Goal: Task Accomplishment & Management: Manage account settings

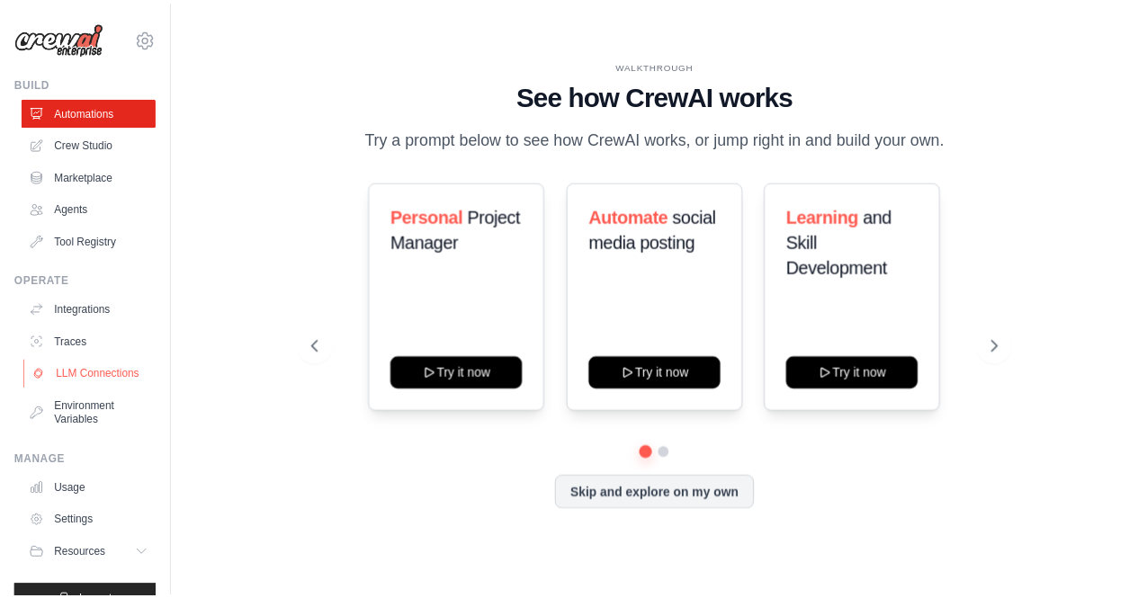
scroll to position [47, 0]
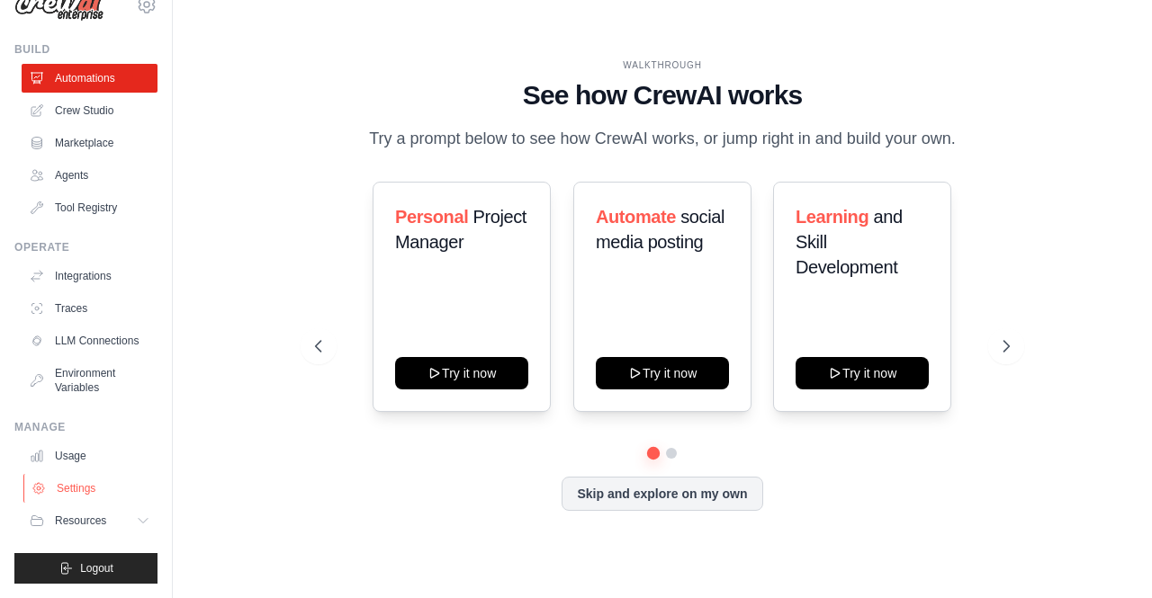
click at [88, 490] on link "Settings" at bounding box center [91, 488] width 136 height 29
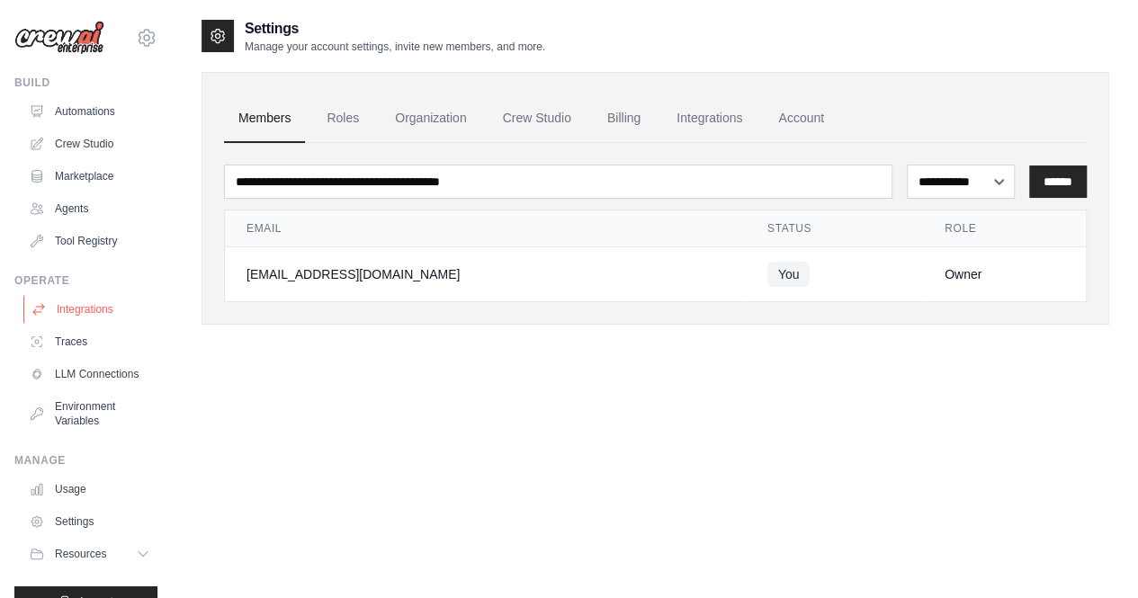
click at [101, 309] on link "Integrations" at bounding box center [91, 309] width 136 height 29
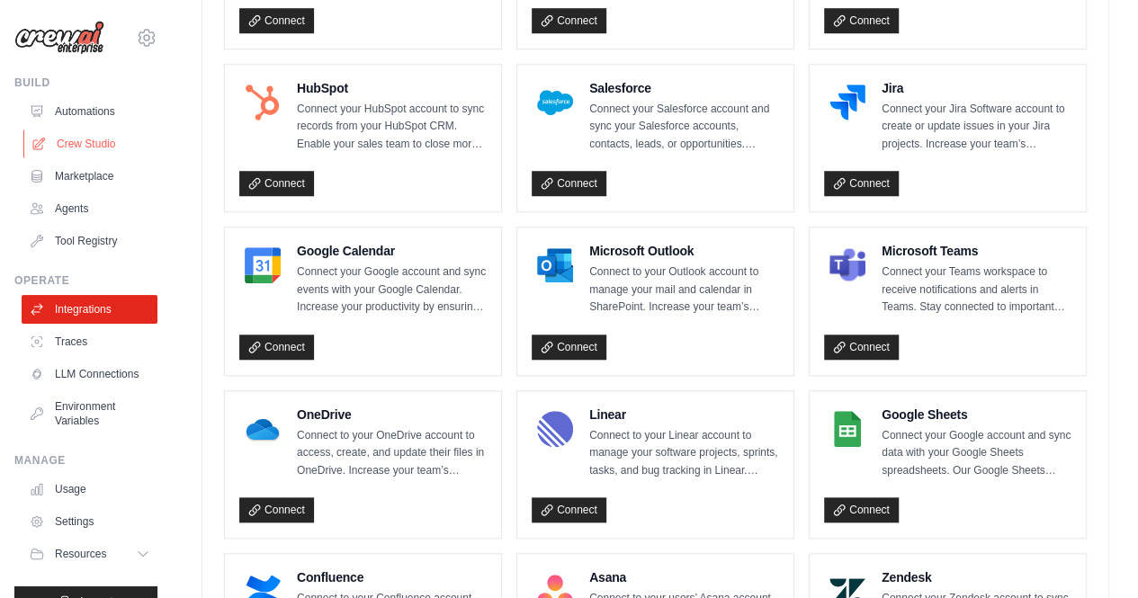
click at [87, 135] on link "Crew Studio" at bounding box center [91, 144] width 136 height 29
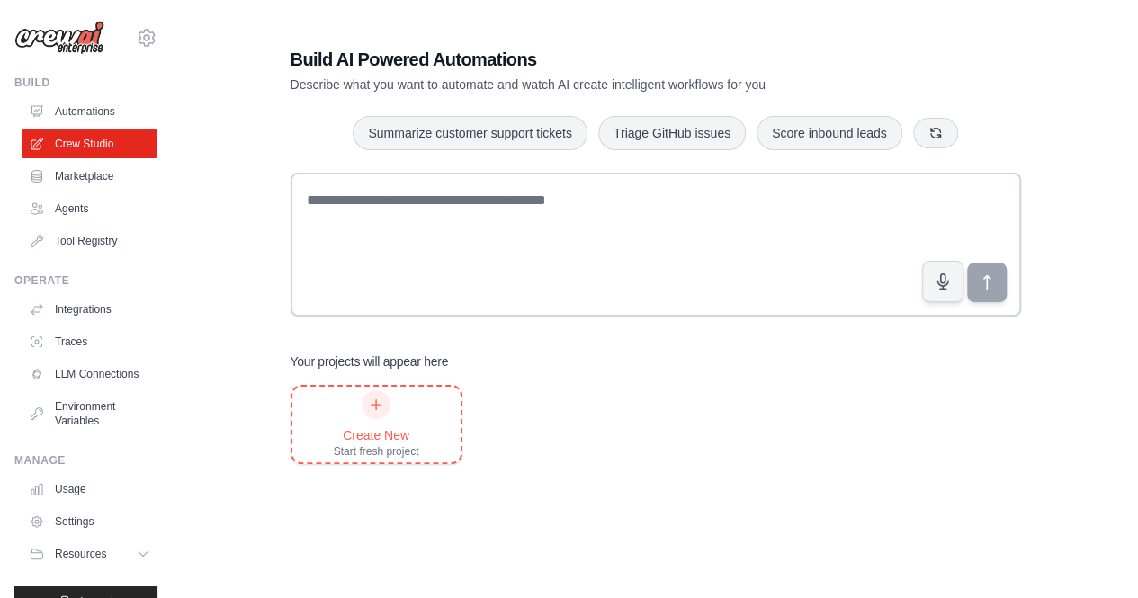
click at [391, 427] on div "Create New" at bounding box center [376, 436] width 85 height 18
click at [144, 35] on icon at bounding box center [146, 37] width 5 height 5
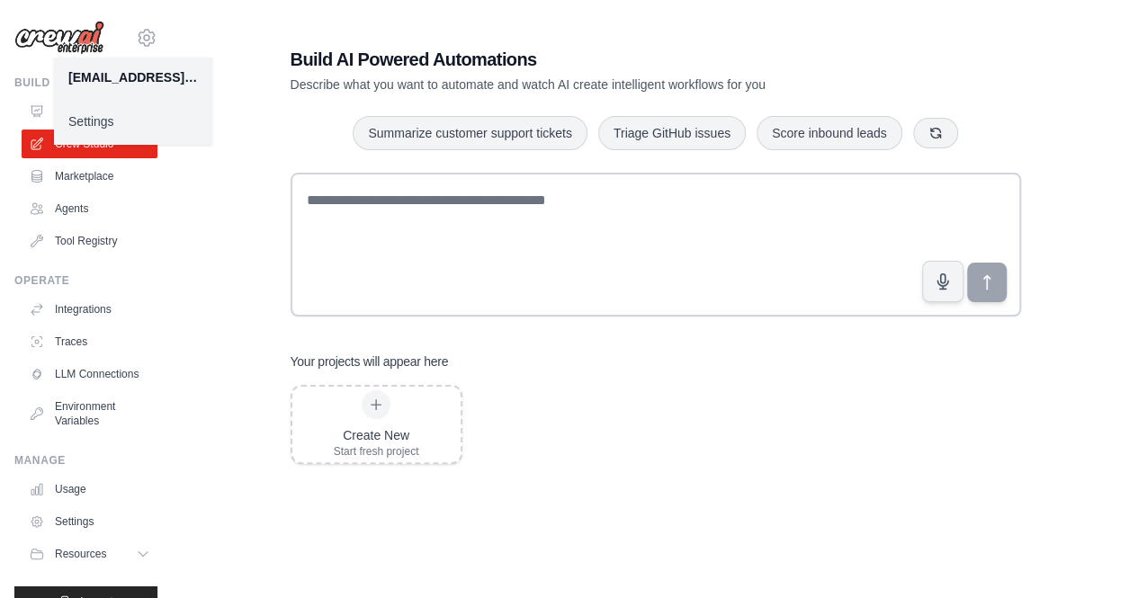
click at [114, 73] on div "[EMAIL_ADDRESS][DOMAIN_NAME]" at bounding box center [133, 77] width 130 height 18
click at [91, 150] on link "Crew Studio" at bounding box center [91, 144] width 136 height 29
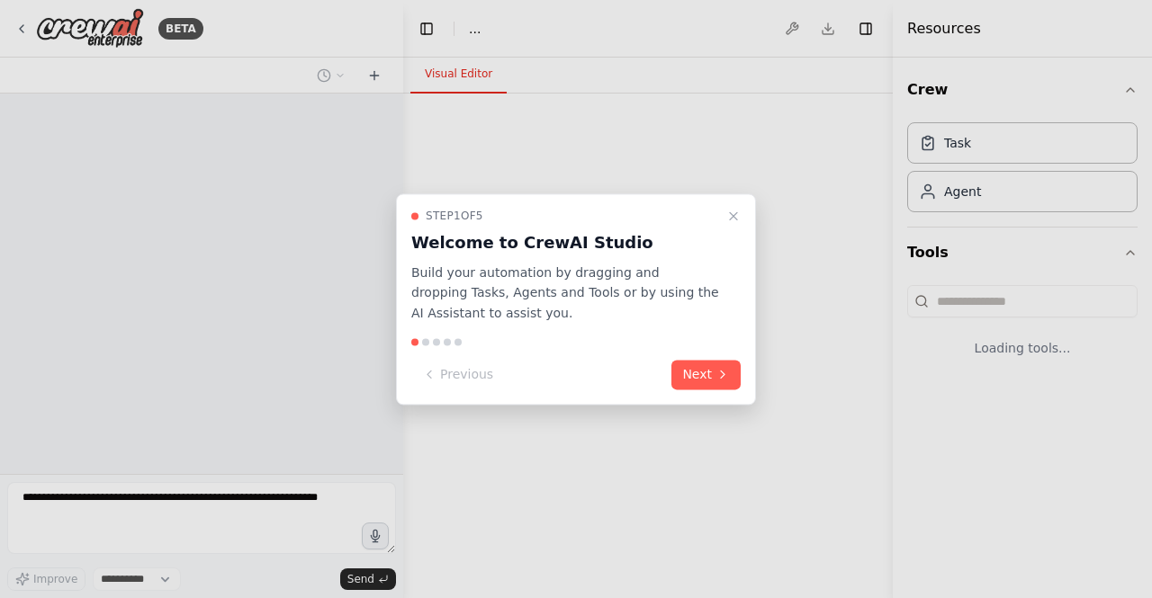
select select "****"
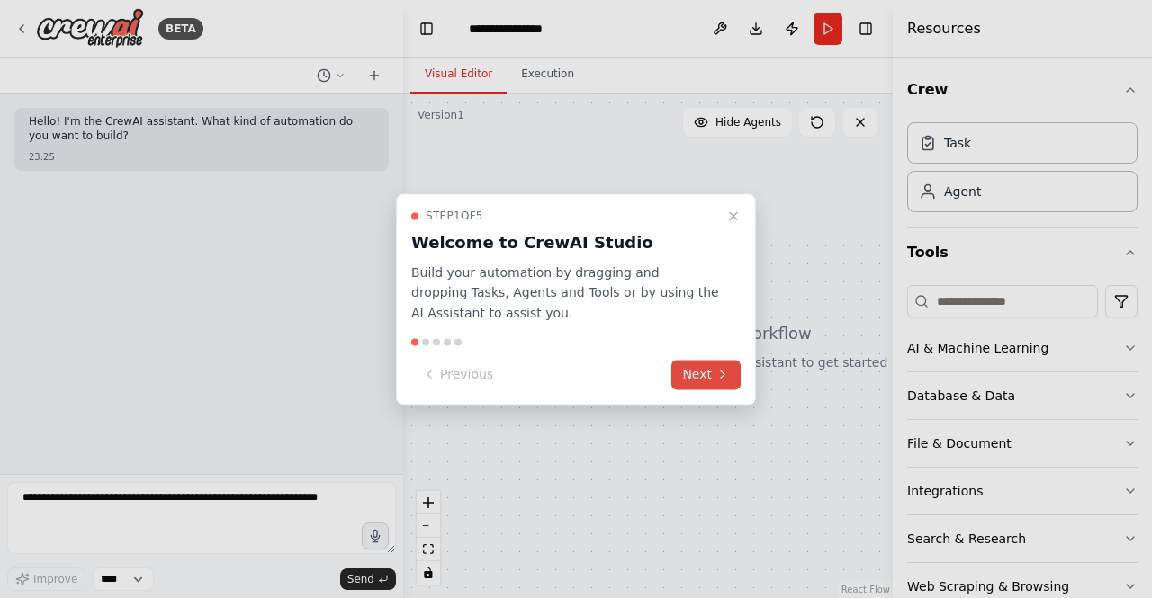
click at [687, 364] on button "Next" at bounding box center [705, 375] width 69 height 30
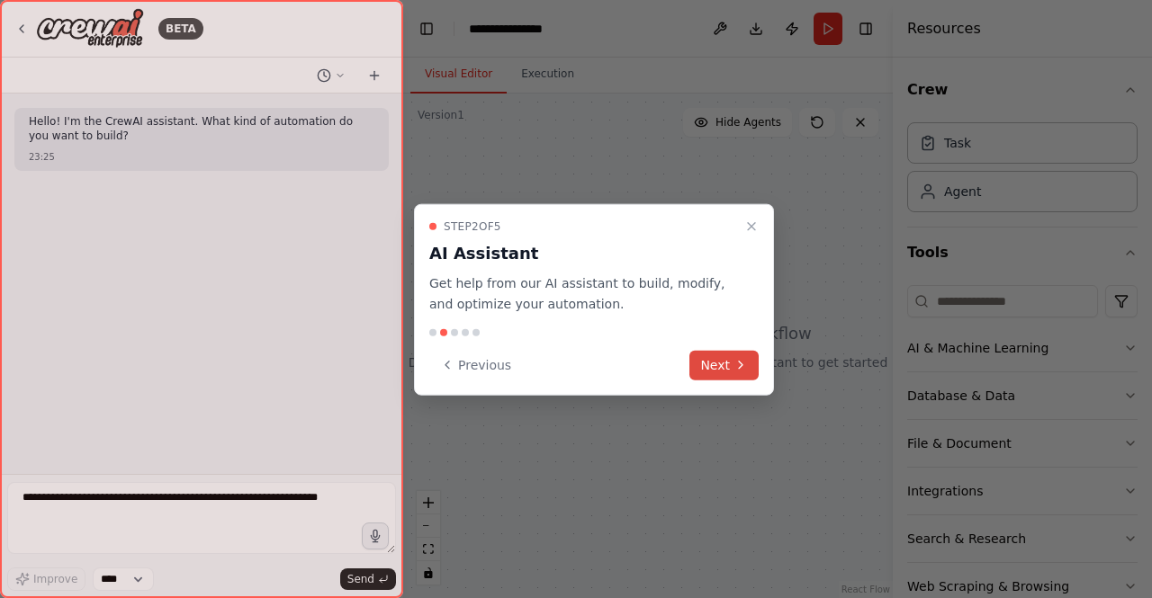
click at [722, 373] on button "Next" at bounding box center [723, 365] width 69 height 30
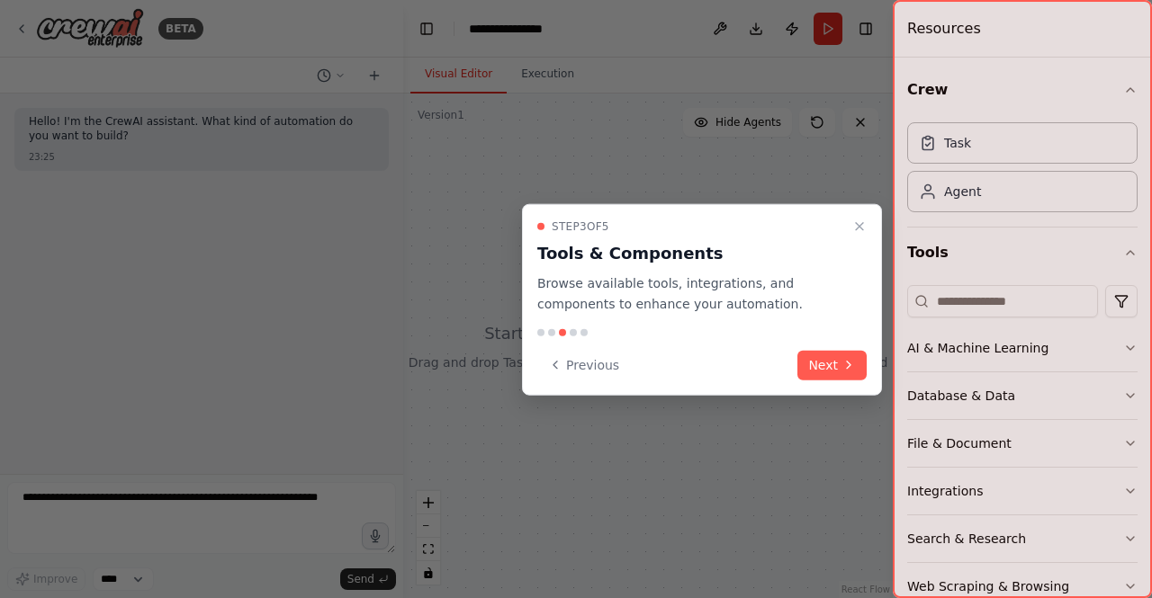
click at [866, 344] on div "Step 3 of 5 Tools & Components Browse available tools, integrations, and compon…" at bounding box center [702, 299] width 360 height 191
click at [853, 213] on div "Step 3 of 5 Tools & Components Browse available tools, integrations, and compon…" at bounding box center [702, 299] width 360 height 191
click at [857, 224] on icon "Close walkthrough" at bounding box center [859, 227] width 14 height 14
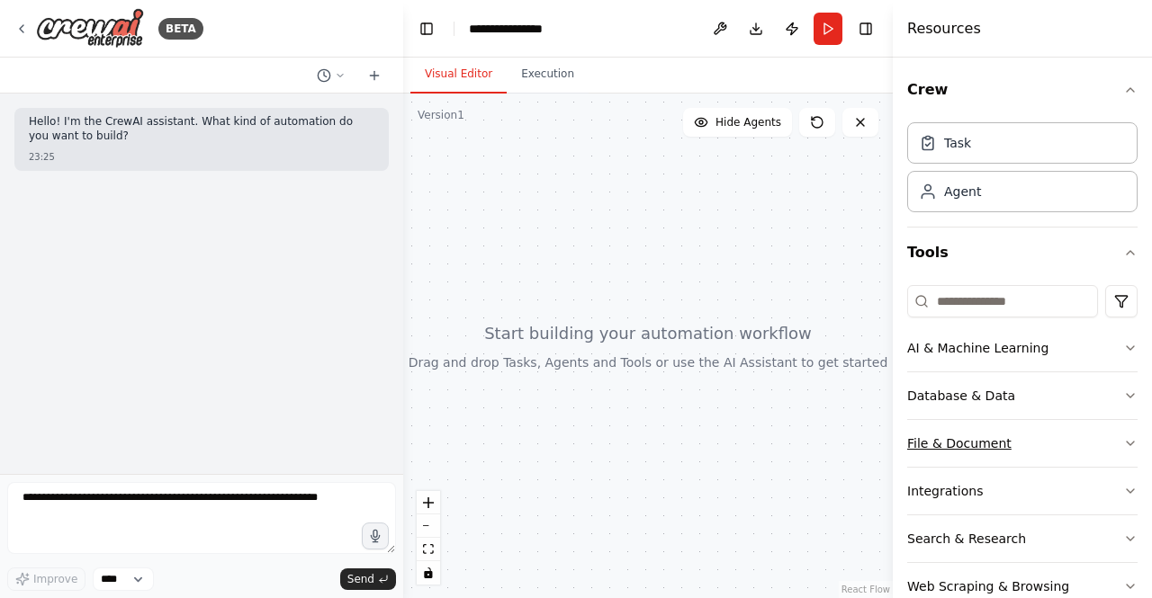
scroll to position [38, 0]
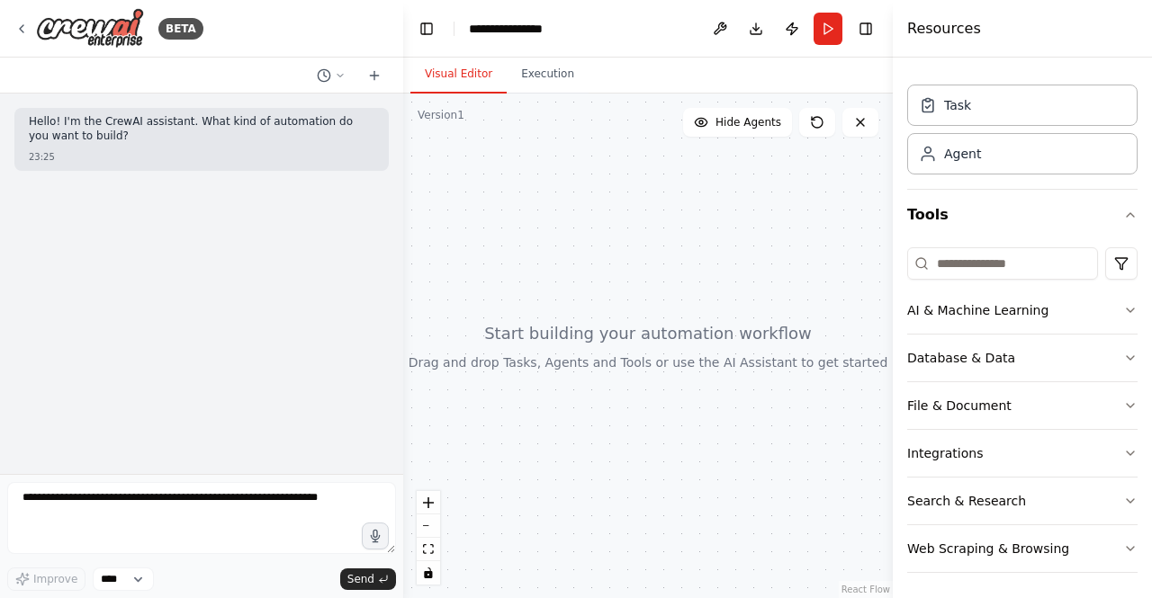
click at [13, 31] on div "BETA" at bounding box center [201, 29] width 403 height 58
click at [25, 32] on icon at bounding box center [21, 29] width 14 height 14
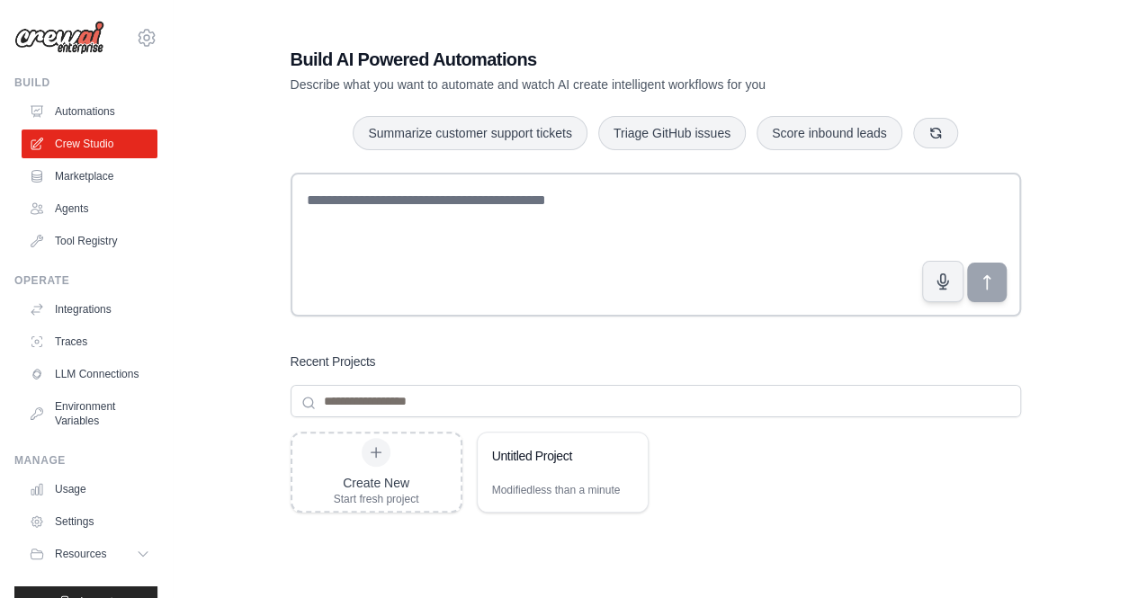
click at [136, 42] on icon at bounding box center [147, 38] width 22 height 22
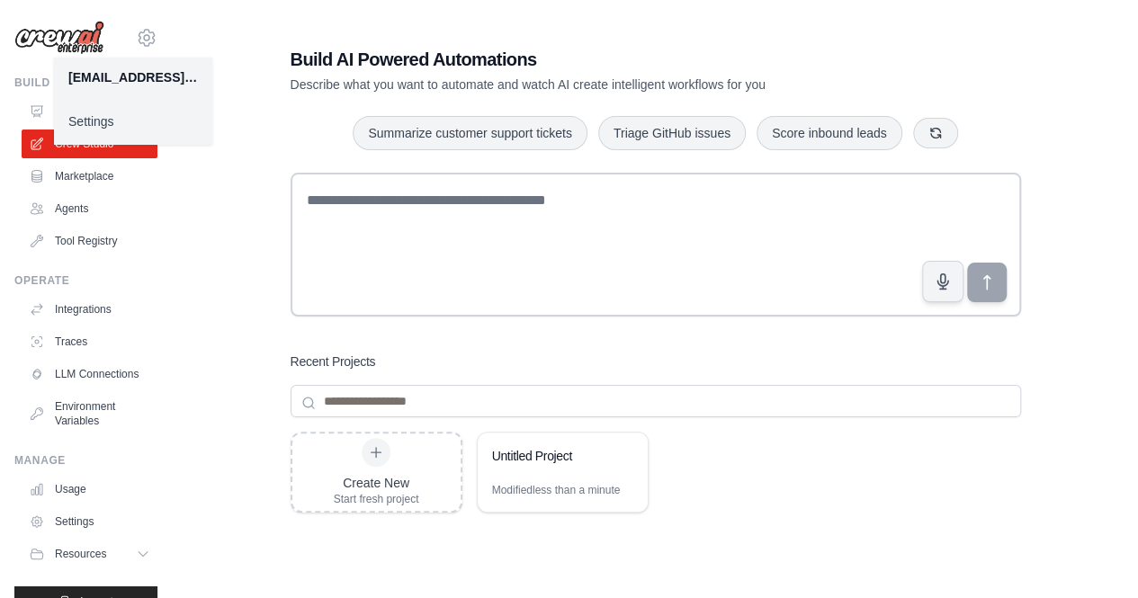
click at [94, 132] on link "Settings" at bounding box center [133, 121] width 158 height 32
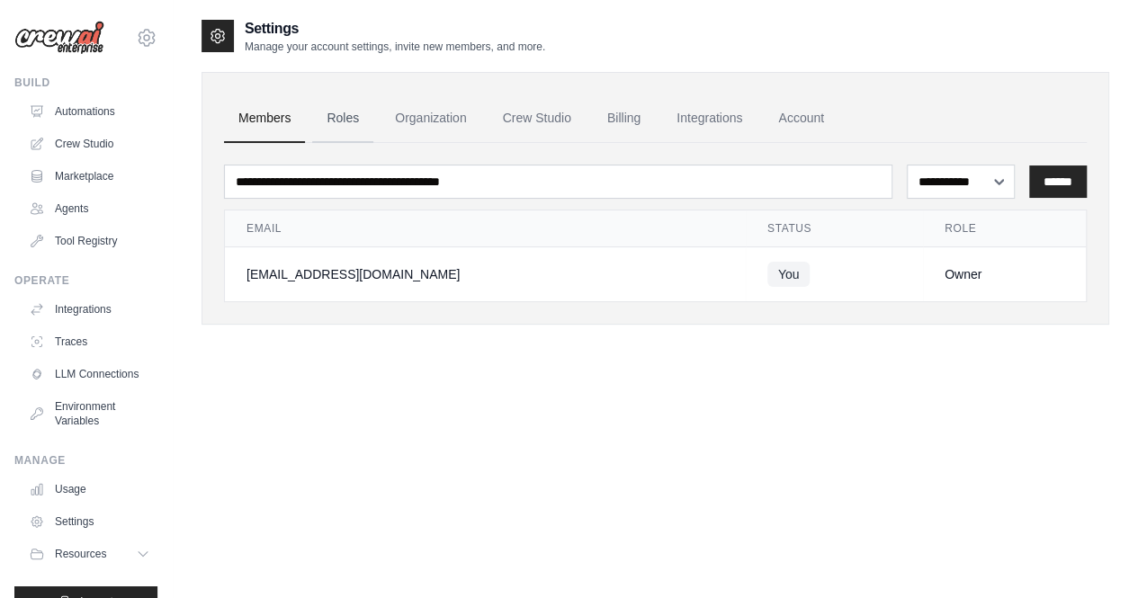
click at [346, 128] on link "Roles" at bounding box center [342, 118] width 61 height 49
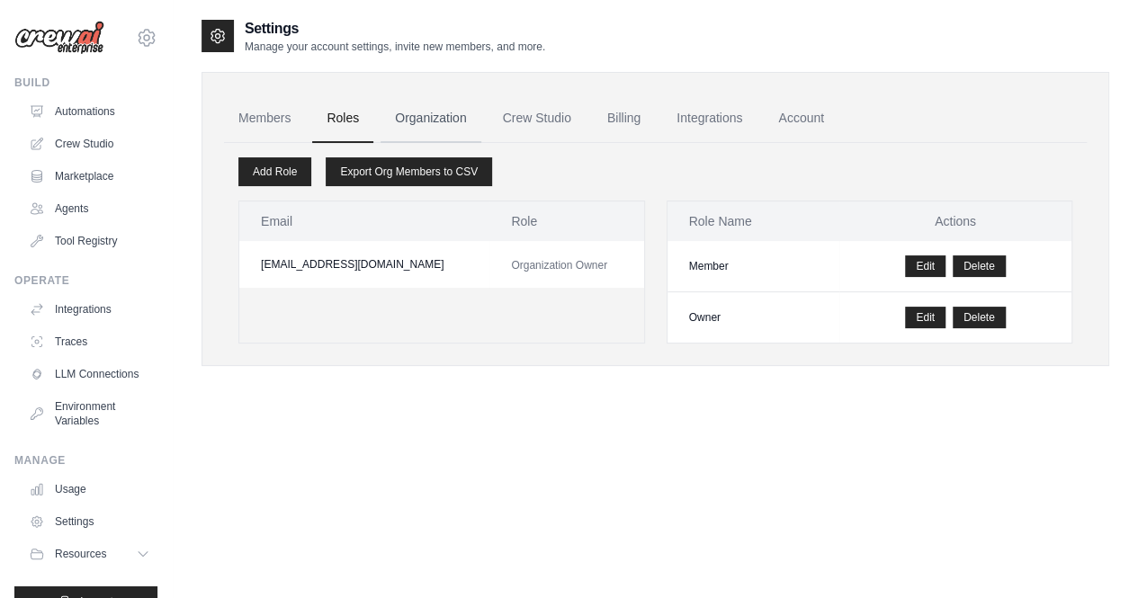
click at [420, 123] on link "Organization" at bounding box center [431, 118] width 100 height 49
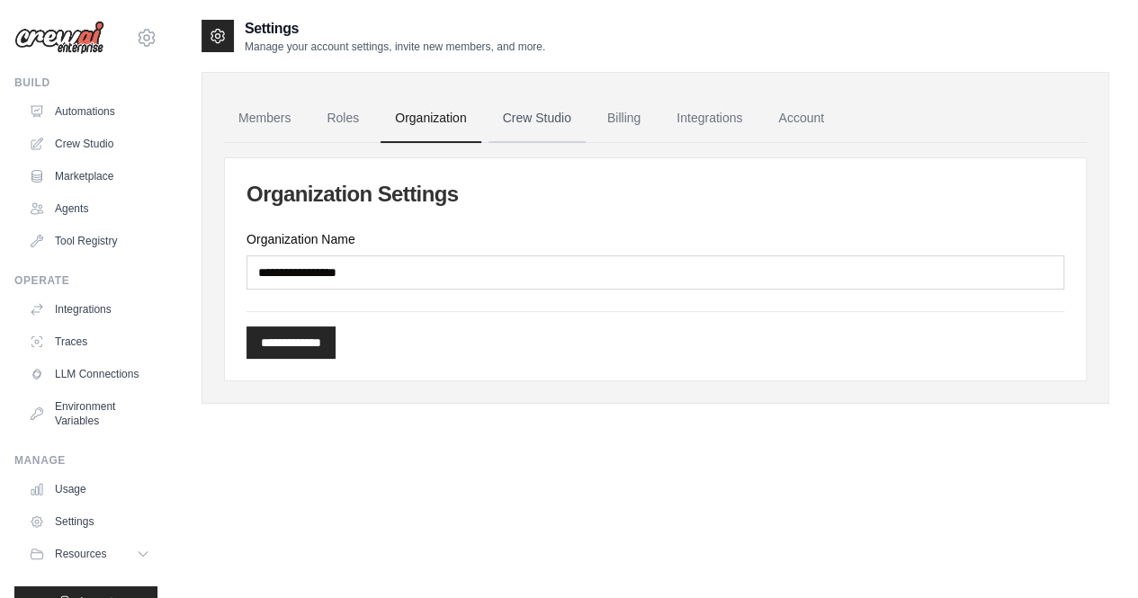
click at [504, 120] on link "Crew Studio" at bounding box center [537, 118] width 97 height 49
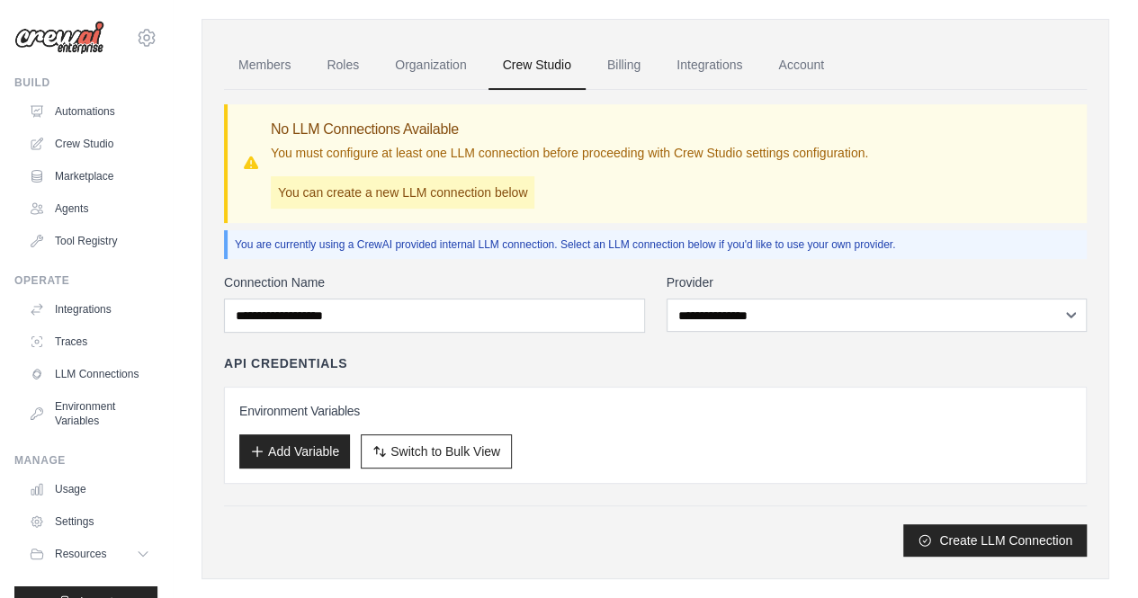
scroll to position [77, 0]
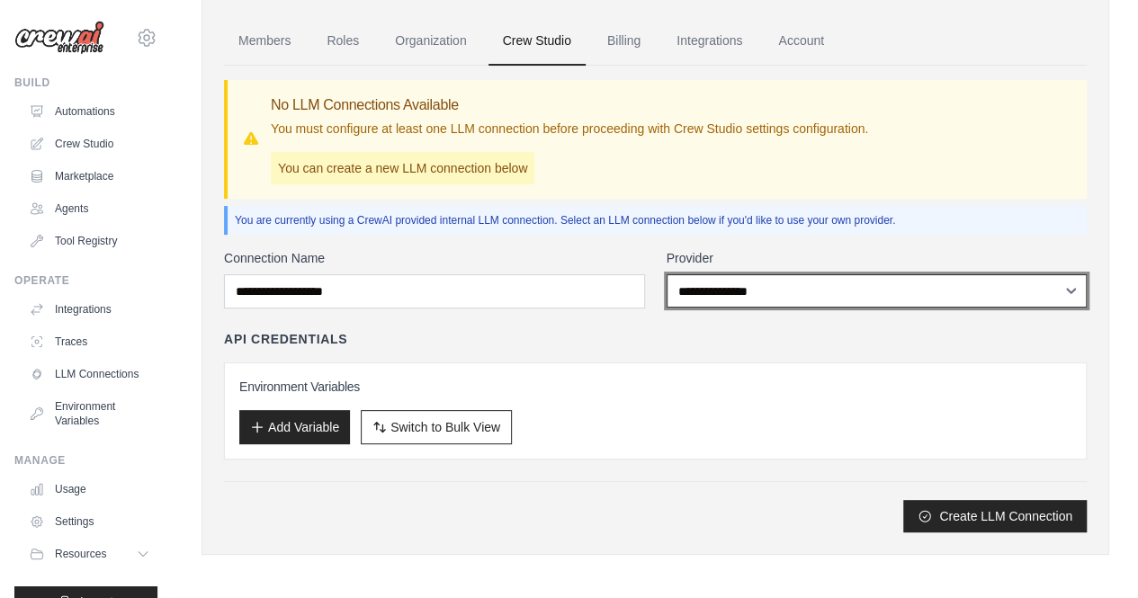
click at [804, 300] on select "**********" at bounding box center [877, 290] width 421 height 33
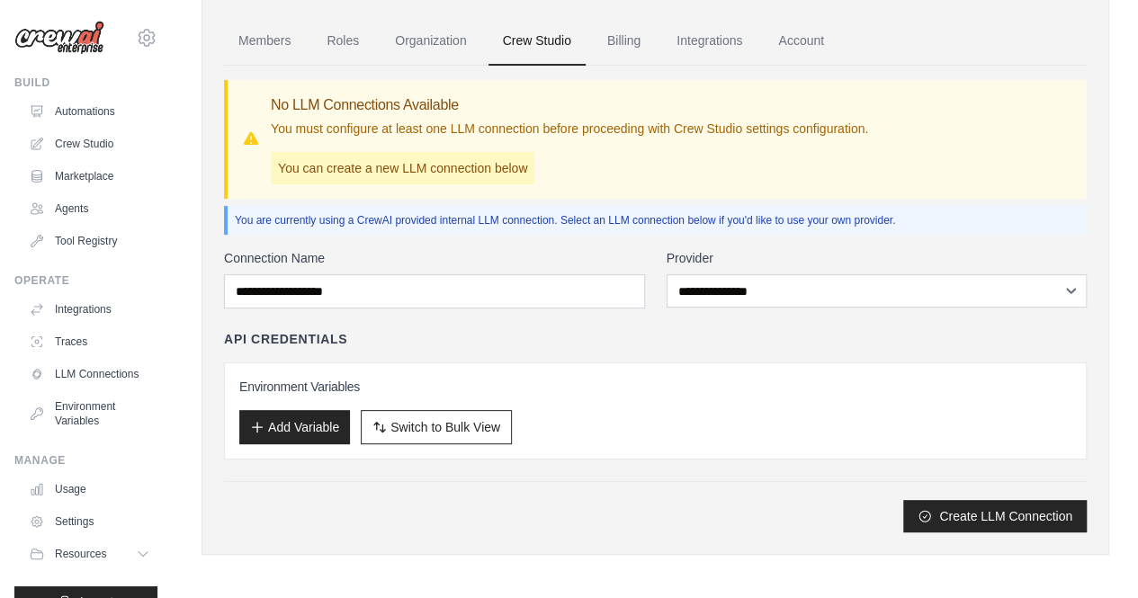
click at [543, 333] on div "API Credentials" at bounding box center [655, 339] width 863 height 18
click at [307, 427] on button "Add Variable" at bounding box center [294, 426] width 111 height 34
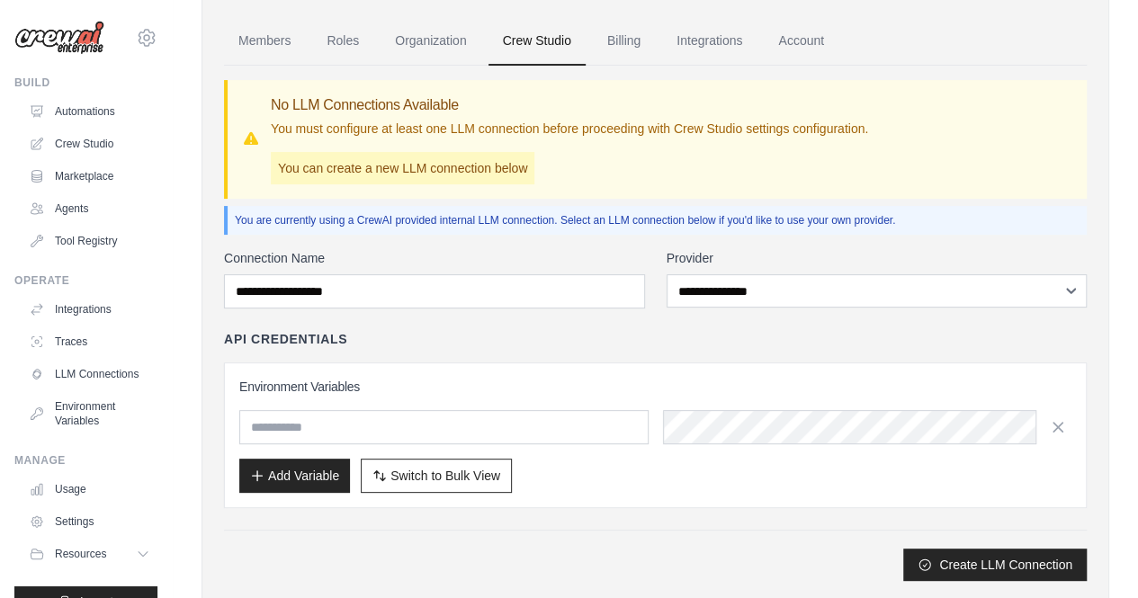
click at [642, 339] on div "API Credentials" at bounding box center [655, 339] width 863 height 18
